Goal: Transaction & Acquisition: Subscribe to service/newsletter

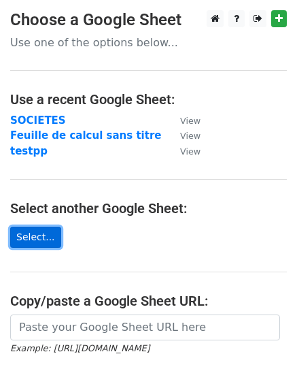
click at [50, 237] on link "Select..." at bounding box center [35, 237] width 51 height 21
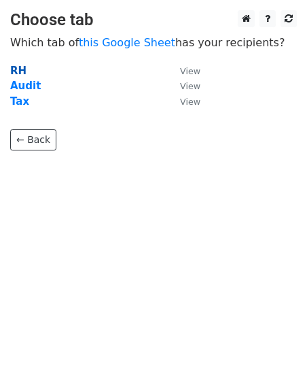
click at [16, 73] on strong "RH" at bounding box center [18, 71] width 16 height 12
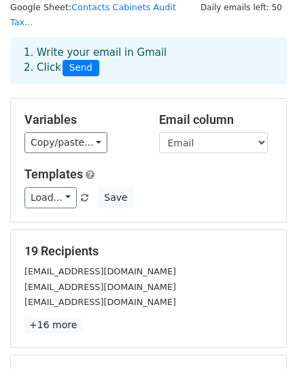
scroll to position [68, 0]
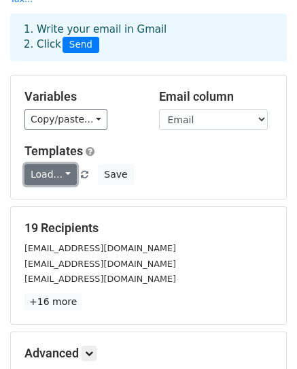
click at [58, 164] on link "Load..." at bounding box center [50, 174] width 52 height 21
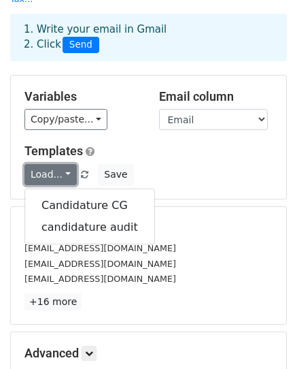
click at [58, 164] on link "Load..." at bounding box center [50, 174] width 52 height 21
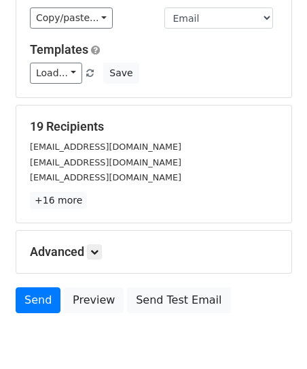
scroll to position [214, 0]
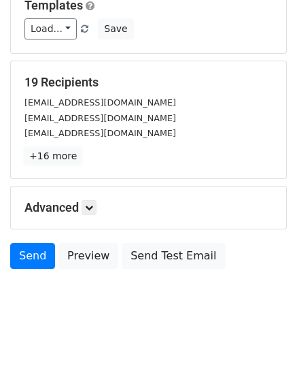
click at [61, 131] on div "19 Recipients [EMAIL_ADDRESS][DOMAIN_NAME] [EMAIL_ADDRESS][DOMAIN_NAME] [DOMAIN…" at bounding box center [148, 120] width 248 height 90
click at [68, 148] on link "+16 more" at bounding box center [52, 156] width 57 height 17
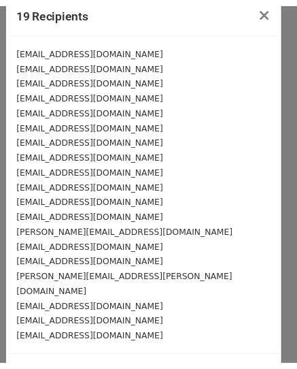
scroll to position [0, 0]
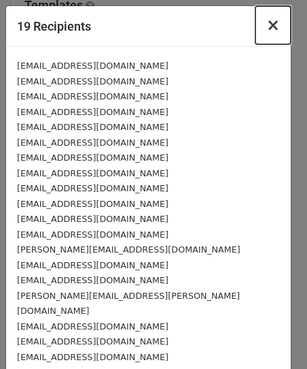
click at [267, 26] on span "×" at bounding box center [274, 25] width 14 height 19
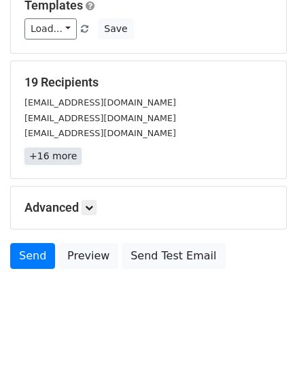
click at [75, 148] on link "+16 more" at bounding box center [52, 156] width 57 height 17
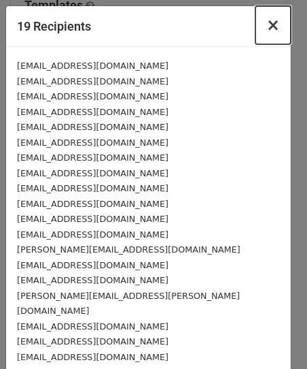
click at [267, 24] on span "×" at bounding box center [274, 25] width 14 height 19
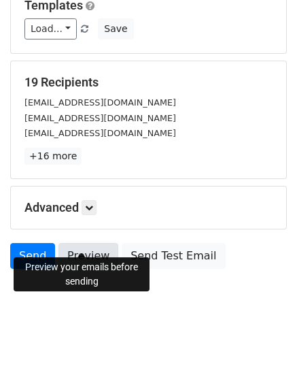
click at [86, 244] on link "Preview" at bounding box center [88, 256] width 60 height 26
click at [97, 243] on link "Preview" at bounding box center [88, 256] width 60 height 26
click at [93, 203] on icon at bounding box center [89, 207] width 8 height 8
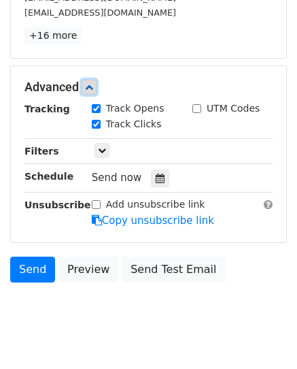
scroll to position [347, 0]
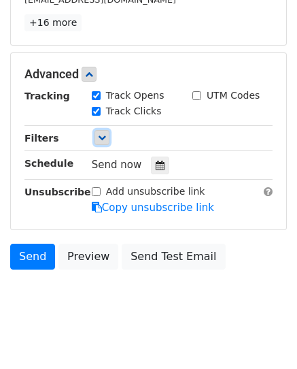
click at [102, 133] on icon at bounding box center [102, 137] width 8 height 8
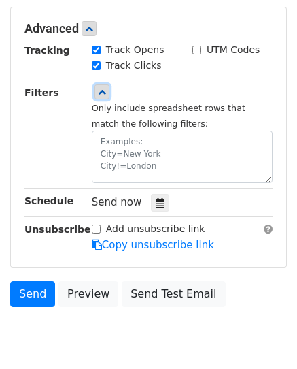
scroll to position [415, 0]
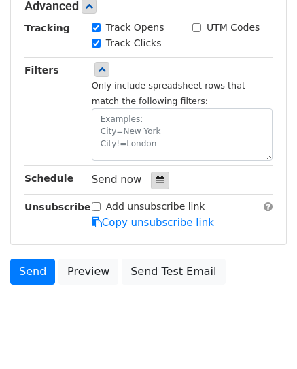
click at [156, 175] on icon at bounding box center [160, 180] width 9 height 10
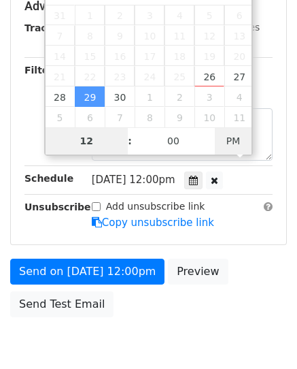
type input "2025-09-29 00:00"
click at [233, 132] on span "PM" at bounding box center [233, 140] width 37 height 27
type input "9"
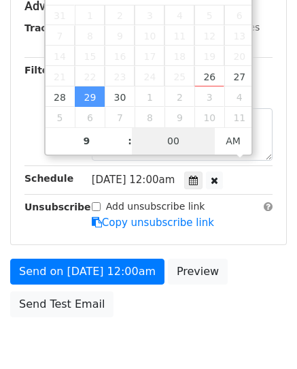
type input "2025-09-29 09:00"
type input "09"
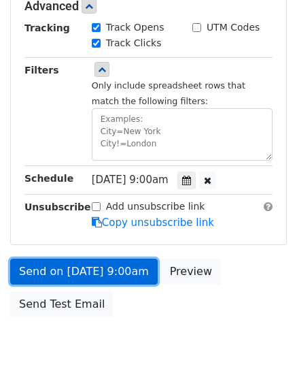
click at [105, 258] on link "Send on Sep 29 at 9:00am" at bounding box center [84, 271] width 148 height 26
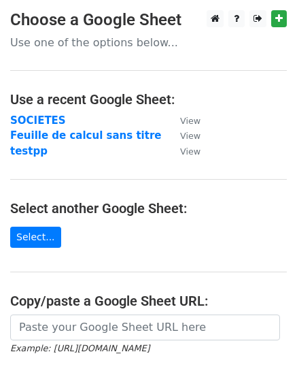
scroll to position [68, 0]
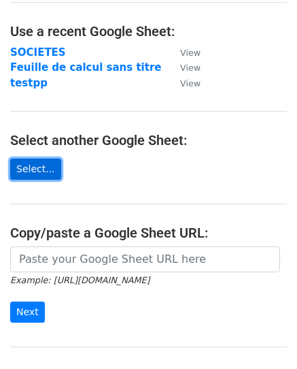
click at [36, 171] on link "Select..." at bounding box center [35, 168] width 51 height 21
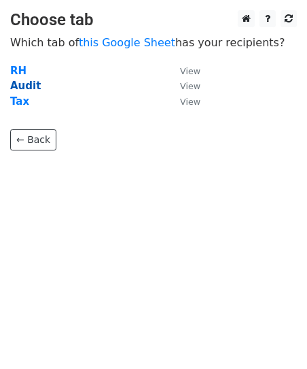
click at [18, 88] on strong "Audit" at bounding box center [25, 86] width 31 height 12
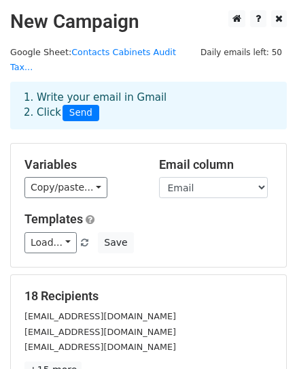
scroll to position [68, 0]
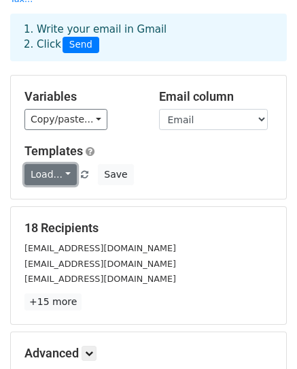
click at [49, 165] on link "Load..." at bounding box center [50, 174] width 52 height 21
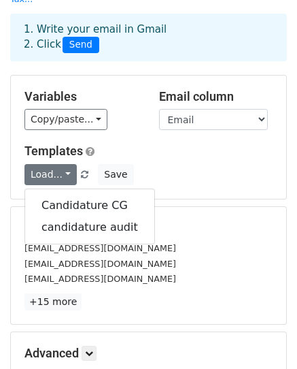
click at [191, 144] on h5 "Templates" at bounding box center [148, 151] width 248 height 15
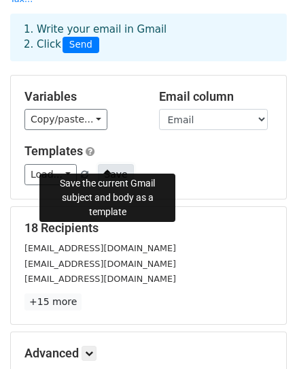
click at [113, 164] on button "Save" at bounding box center [115, 174] width 35 height 21
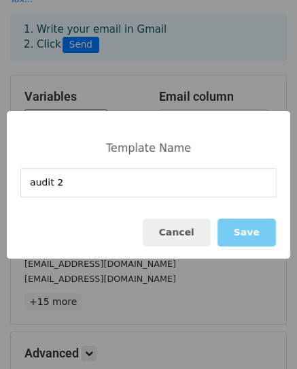
type input "audit 2"
click at [246, 235] on button "Save" at bounding box center [247, 232] width 58 height 28
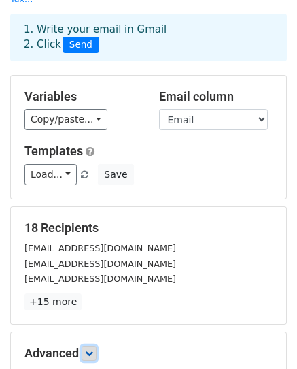
click at [93, 349] on icon at bounding box center [89, 353] width 8 height 8
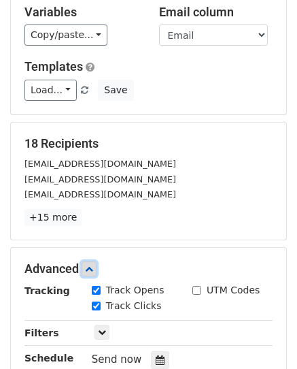
scroll to position [272, 0]
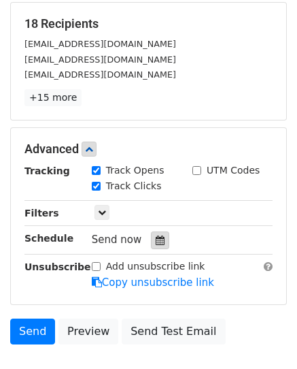
click at [156, 235] on icon at bounding box center [160, 240] width 9 height 10
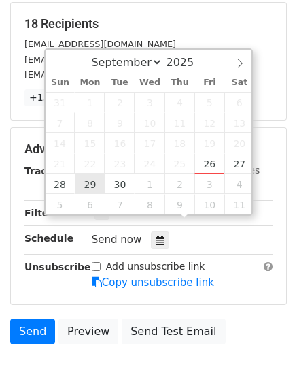
type input "[DATE] 12:00"
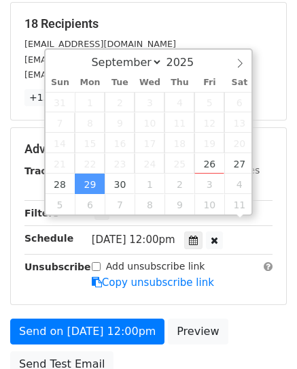
scroll to position [1, 0]
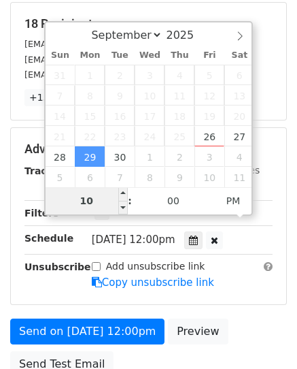
type input "10"
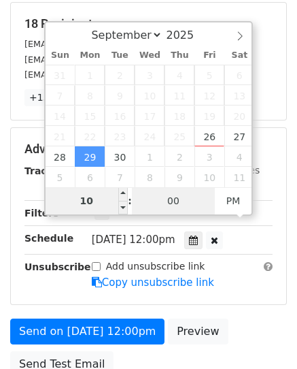
type input "[DATE] 22:00"
type input "00"
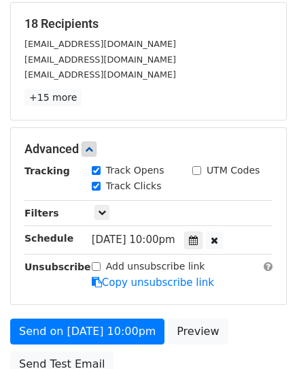
click at [61, 275] on div "Advanced Tracking Track Opens UTM Codes Track Clicks Filters Only include sprea…" at bounding box center [148, 216] width 275 height 176
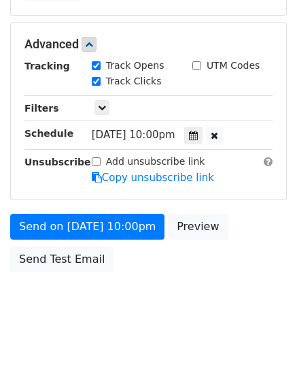
scroll to position [380, 0]
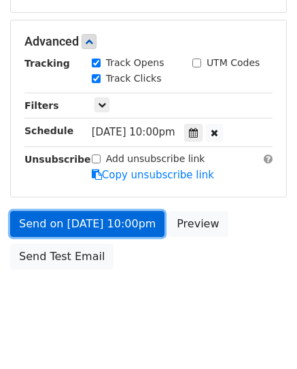
click at [127, 211] on link "Send on Sep 29 at 10:00pm" at bounding box center [87, 224] width 154 height 26
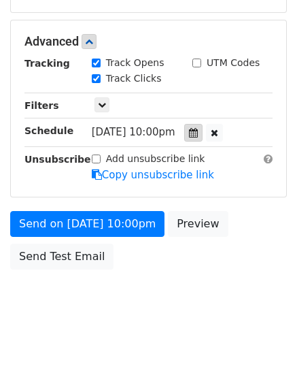
click at [198, 128] on icon at bounding box center [193, 133] width 9 height 10
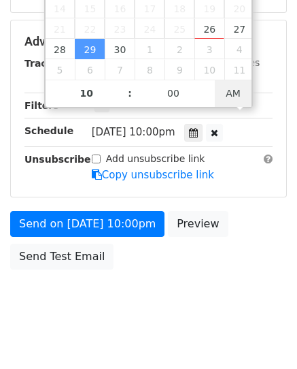
click at [226, 90] on span "AM" at bounding box center [233, 93] width 37 height 27
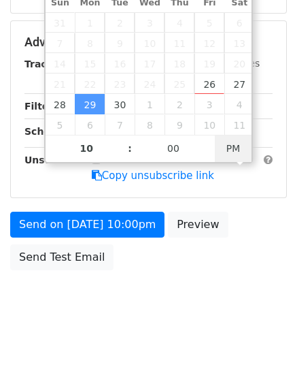
type input "2025-09-29 10:00"
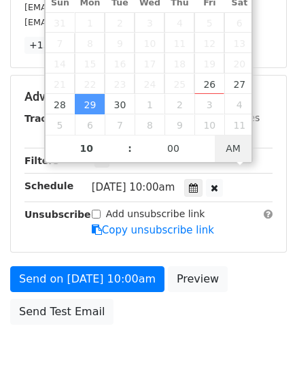
click at [233, 152] on body "New Campaign Daily emails left: 50 Google Sheet: Contacts Cabinets Audit Tax...…" at bounding box center [148, 36] width 297 height 700
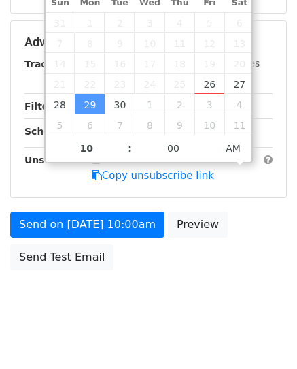
click at [252, 185] on form "Variables Copy/paste... {{Email}} {{Salutation}} {{Nom}} {{Cabinet}} Email colu…" at bounding box center [148, 47] width 277 height 458
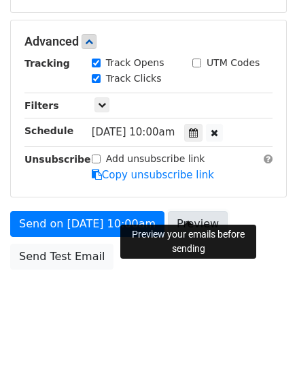
click at [188, 211] on link "Preview" at bounding box center [198, 224] width 60 height 26
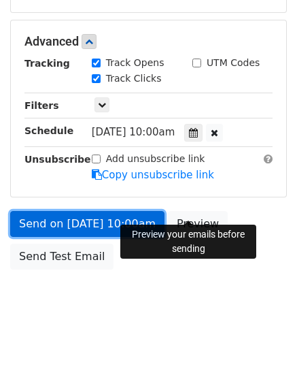
click at [90, 218] on link "Send on [DATE] 10:00am" at bounding box center [87, 224] width 154 height 26
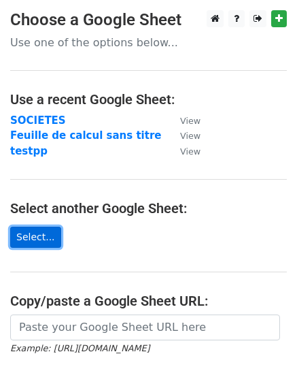
click at [48, 231] on link "Select..." at bounding box center [35, 237] width 51 height 21
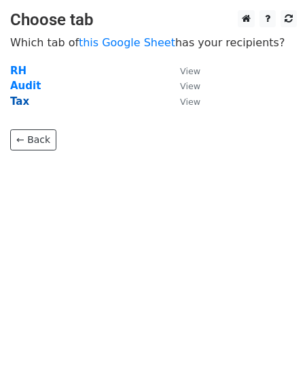
click at [17, 101] on strong "Tax" at bounding box center [19, 101] width 19 height 12
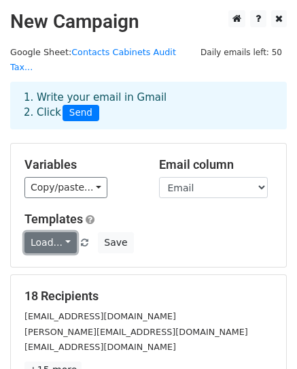
click at [59, 232] on link "Load..." at bounding box center [50, 242] width 52 height 21
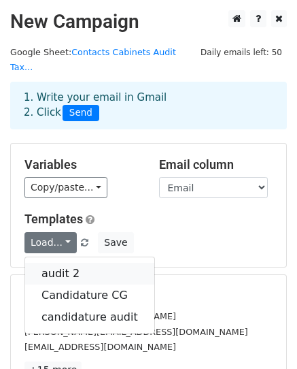
click at [69, 263] on link "audit 2" at bounding box center [89, 274] width 129 height 22
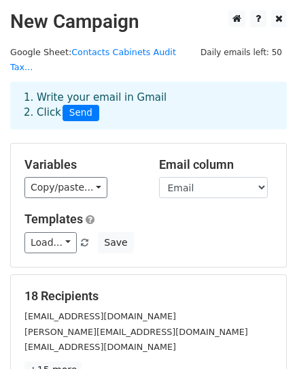
scroll to position [214, 0]
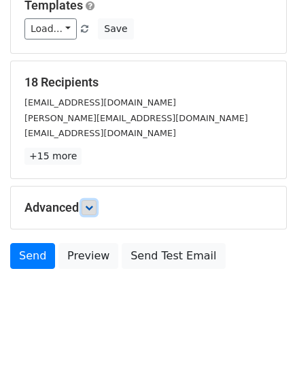
click at [93, 200] on link at bounding box center [89, 207] width 15 height 15
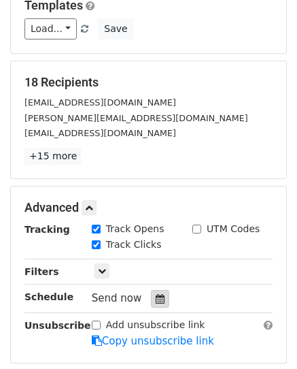
click at [156, 294] on icon at bounding box center [160, 299] width 9 height 10
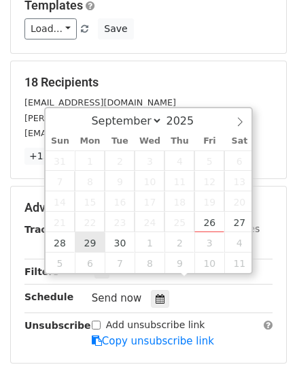
type input "[DATE] 12:00"
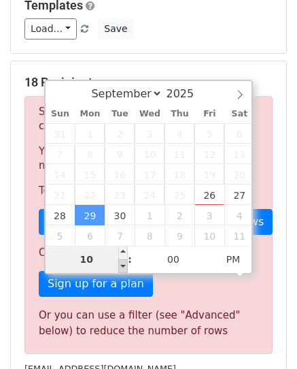
type input "10"
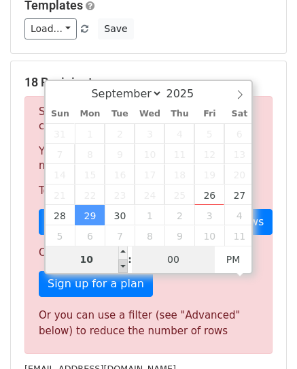
type input "2025-09-29 22:00"
type input "00"
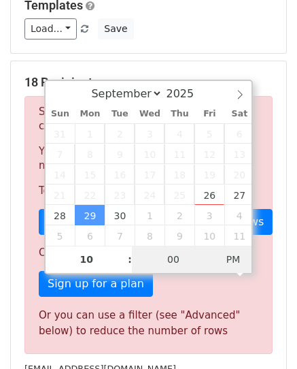
type input "[DATE] 10:00"
click at [228, 258] on span "PM" at bounding box center [233, 259] width 37 height 27
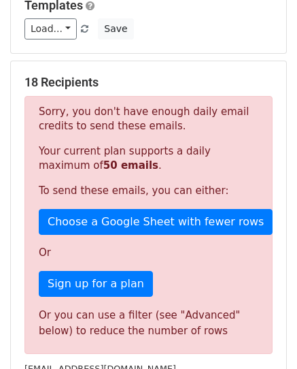
click at [252, 286] on form "Variables Copy/paste... {{Email}} {{Salutation}} {{Nom}} {{Cabinet}} Email colu…" at bounding box center [148, 318] width 277 height 779
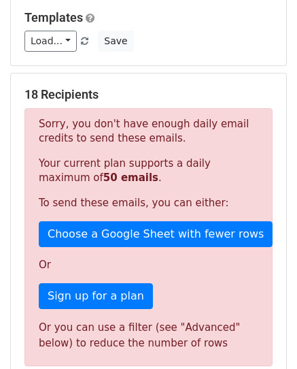
scroll to position [0, 0]
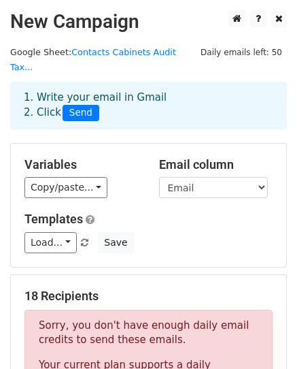
click at [154, 232] on div "Load... audit 2 Candidature CG candidature audit Save" at bounding box center [148, 242] width 269 height 21
click at [122, 54] on link "Contacts Cabinets Audit Tax..." at bounding box center [93, 60] width 166 height 26
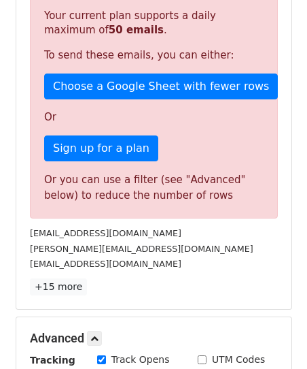
scroll to position [408, 0]
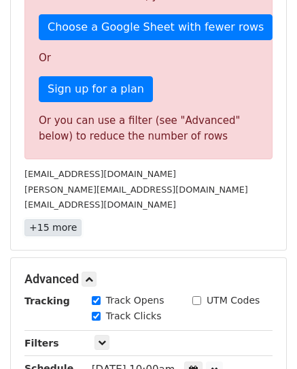
click at [52, 219] on link "+15 more" at bounding box center [52, 227] width 57 height 17
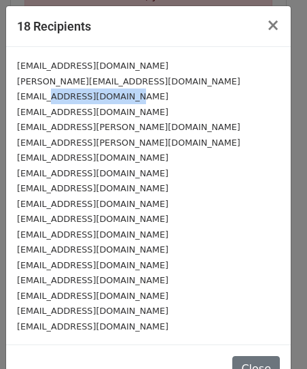
drag, startPoint x: 123, startPoint y: 92, endPoint x: 46, endPoint y: 92, distance: 76.9
click at [46, 92] on small "fadoua.Mountadir@ma.ey.com" at bounding box center [93, 96] width 152 height 10
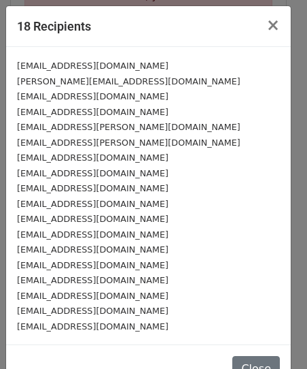
click at [45, 98] on small "fadoua.Mountadir@ma.ey.com" at bounding box center [93, 96] width 152 height 10
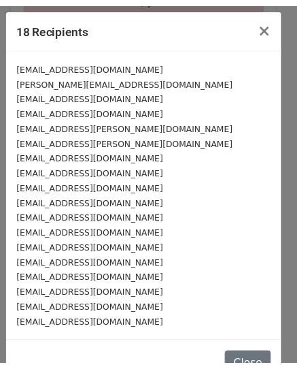
scroll to position [30, 0]
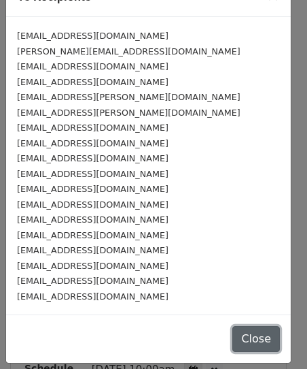
click at [233, 330] on button "Close" at bounding box center [257, 339] width 48 height 26
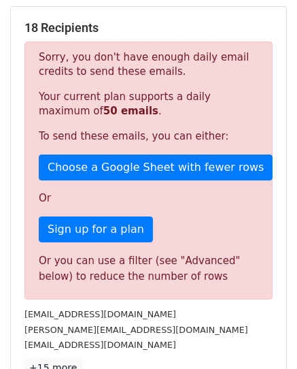
scroll to position [237, 0]
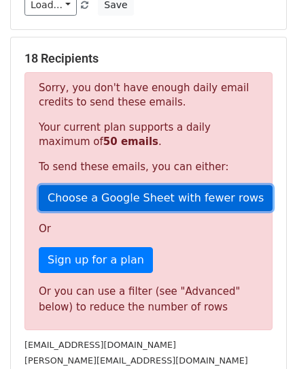
click at [180, 189] on link "Choose a Google Sheet with fewer rows" at bounding box center [156, 198] width 234 height 26
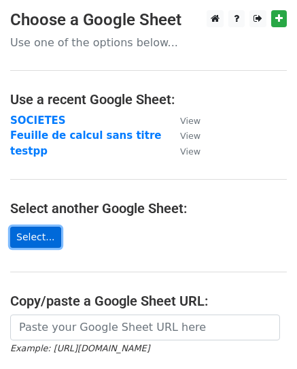
click at [27, 235] on link "Select..." at bounding box center [35, 237] width 51 height 21
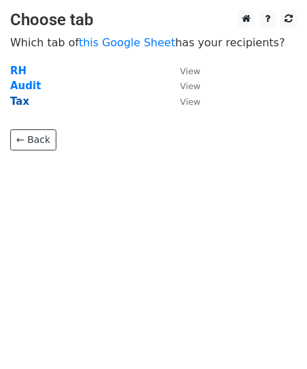
click at [24, 101] on strong "Tax" at bounding box center [19, 101] width 19 height 12
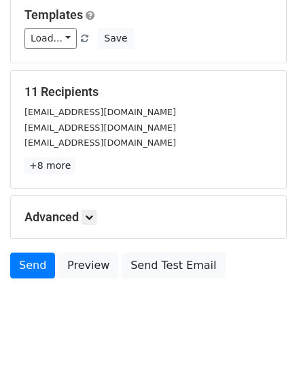
scroll to position [214, 0]
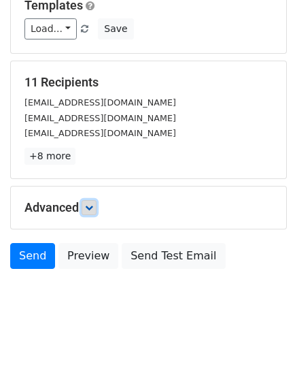
click at [92, 200] on link at bounding box center [89, 207] width 15 height 15
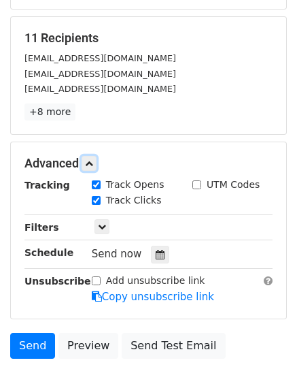
scroll to position [282, 0]
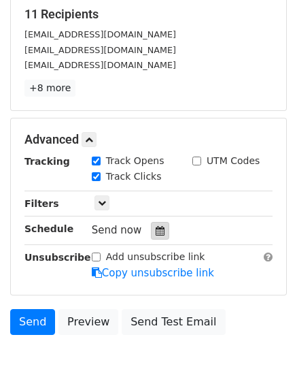
click at [156, 226] on icon at bounding box center [160, 231] width 9 height 10
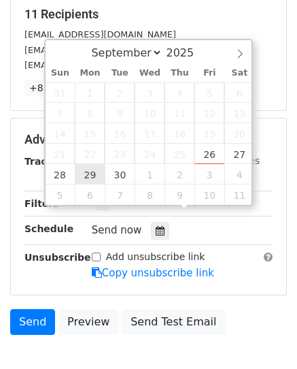
type input "[DATE] 12:00"
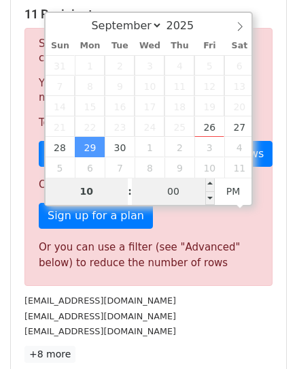
type input "10"
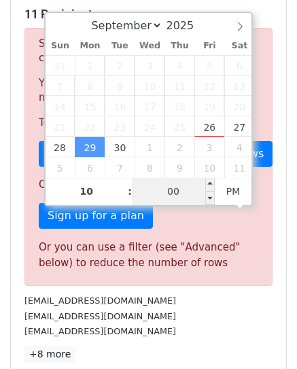
type input "[DATE] 22:00"
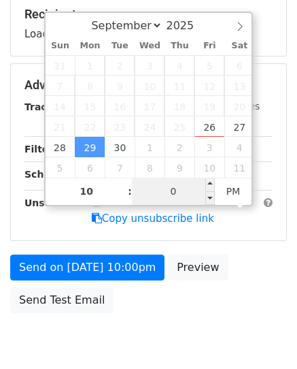
type input "00"
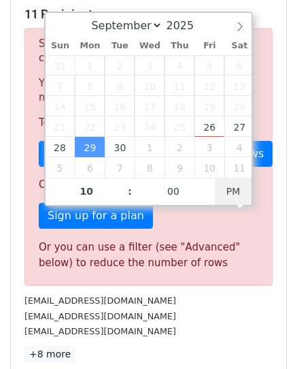
type input "[DATE] 10:00"
click at [226, 190] on span "PM" at bounding box center [233, 191] width 37 height 27
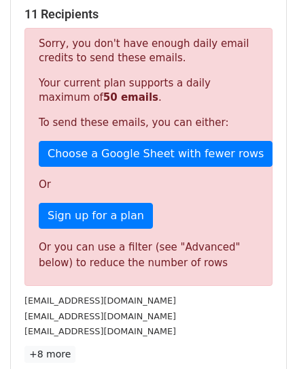
click at [209, 308] on div "[EMAIL_ADDRESS][DOMAIN_NAME]" at bounding box center [148, 316] width 269 height 16
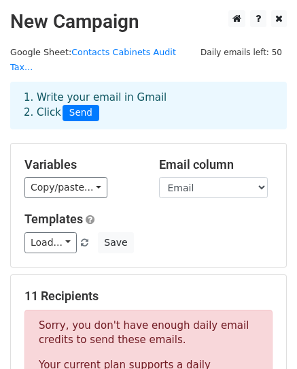
scroll to position [272, 0]
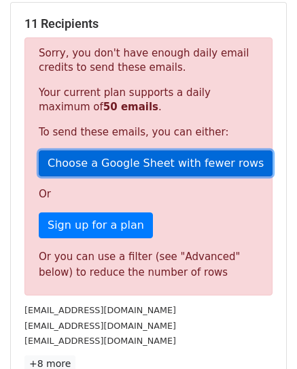
click at [178, 150] on link "Choose a Google Sheet with fewer rows" at bounding box center [156, 163] width 234 height 26
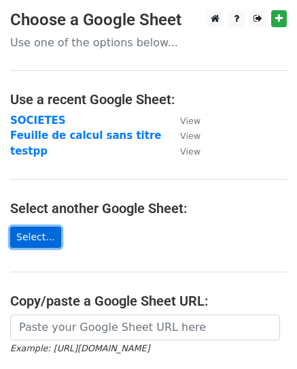
click at [35, 238] on link "Select..." at bounding box center [35, 237] width 51 height 21
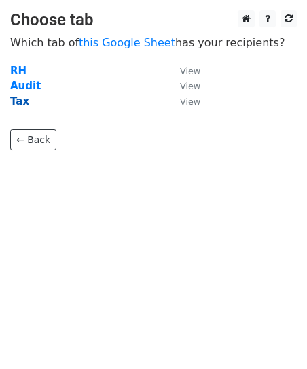
click at [24, 97] on strong "Tax" at bounding box center [19, 101] width 19 height 12
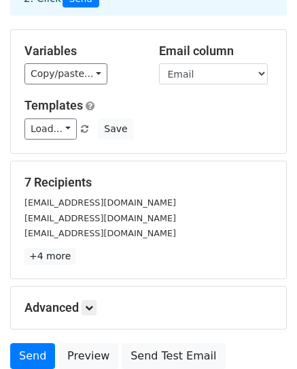
scroll to position [146, 0]
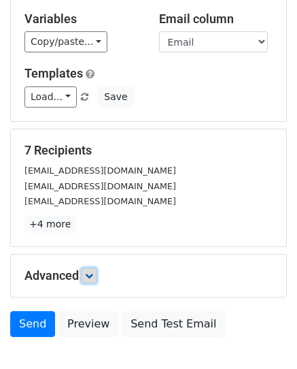
click at [89, 271] on icon at bounding box center [89, 275] width 8 height 8
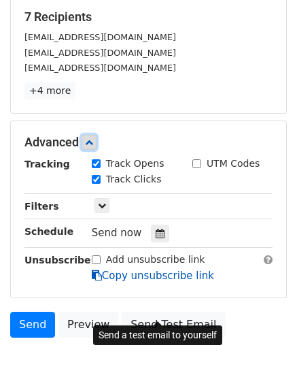
scroll to position [282, 0]
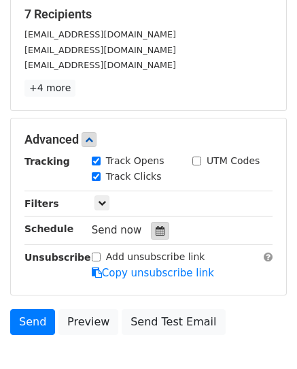
click at [156, 226] on icon at bounding box center [160, 231] width 9 height 10
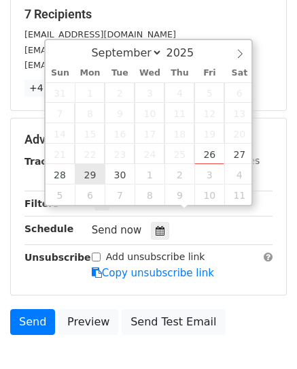
type input "[DATE] 12:00"
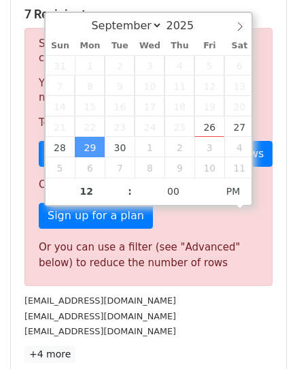
click at [174, 267] on div "Sorry, you don't have enough daily email credits to send these emails. Your cur…" at bounding box center [148, 157] width 248 height 258
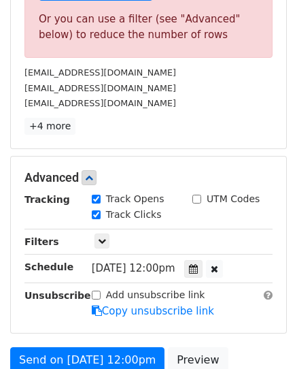
scroll to position [554, 0]
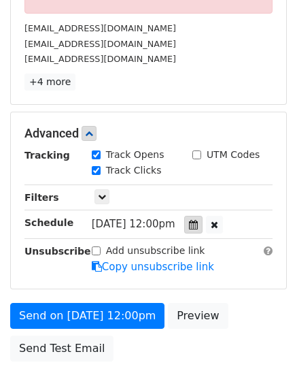
click at [202, 216] on div at bounding box center [193, 225] width 18 height 18
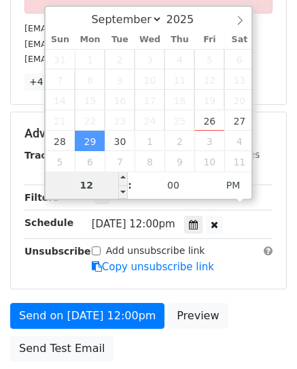
click at [105, 180] on input "12" at bounding box center [87, 184] width 83 height 27
type input "10"
type input "[DATE] 10:00"
click at [234, 184] on span "AM" at bounding box center [233, 184] width 37 height 27
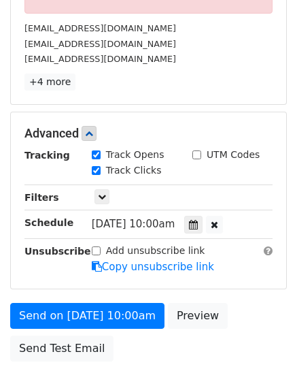
click at [268, 148] on div "UTM Codes" at bounding box center [232, 156] width 101 height 16
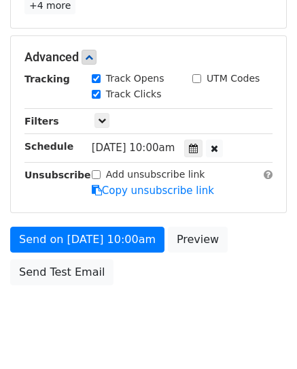
scroll to position [646, 0]
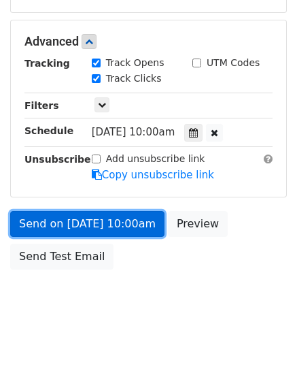
click at [54, 215] on link "Send on [DATE] 10:00am" at bounding box center [87, 224] width 154 height 26
